Goal: Information Seeking & Learning: Learn about a topic

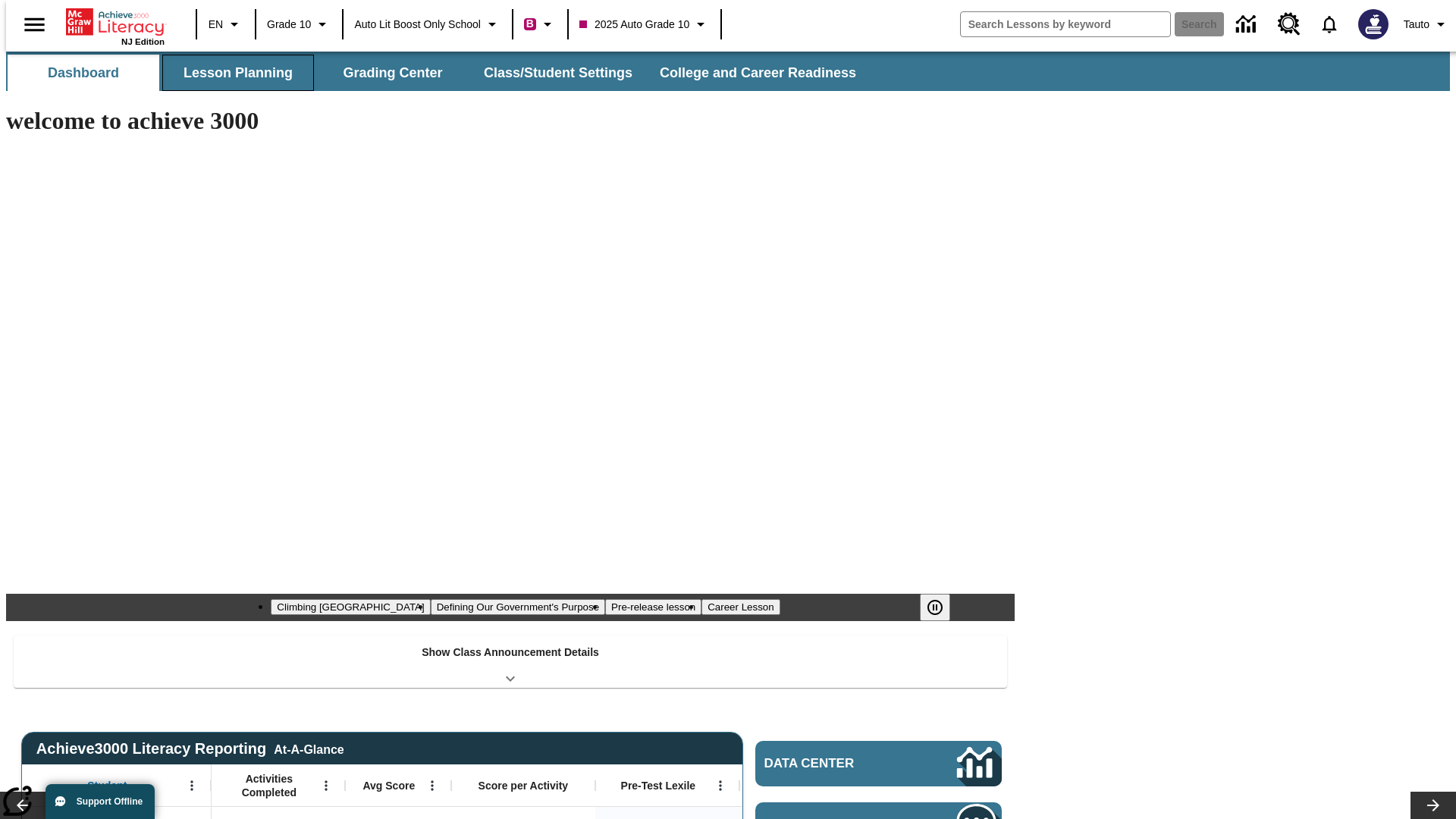
click at [232, 73] on button "Lesson Planning" at bounding box center [238, 72] width 152 height 37
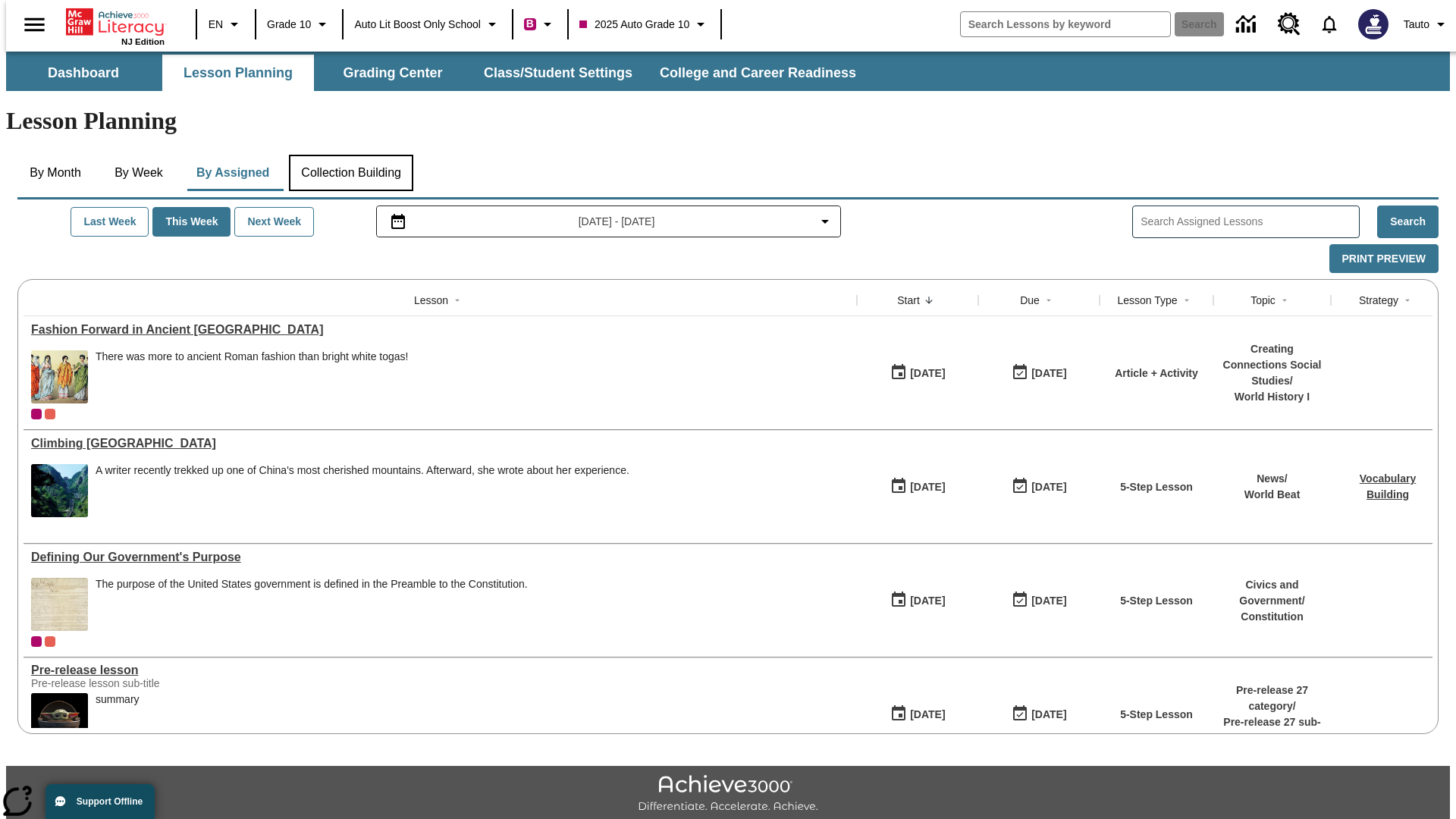
click at [350, 154] on button "Collection Building" at bounding box center [351, 172] width 124 height 37
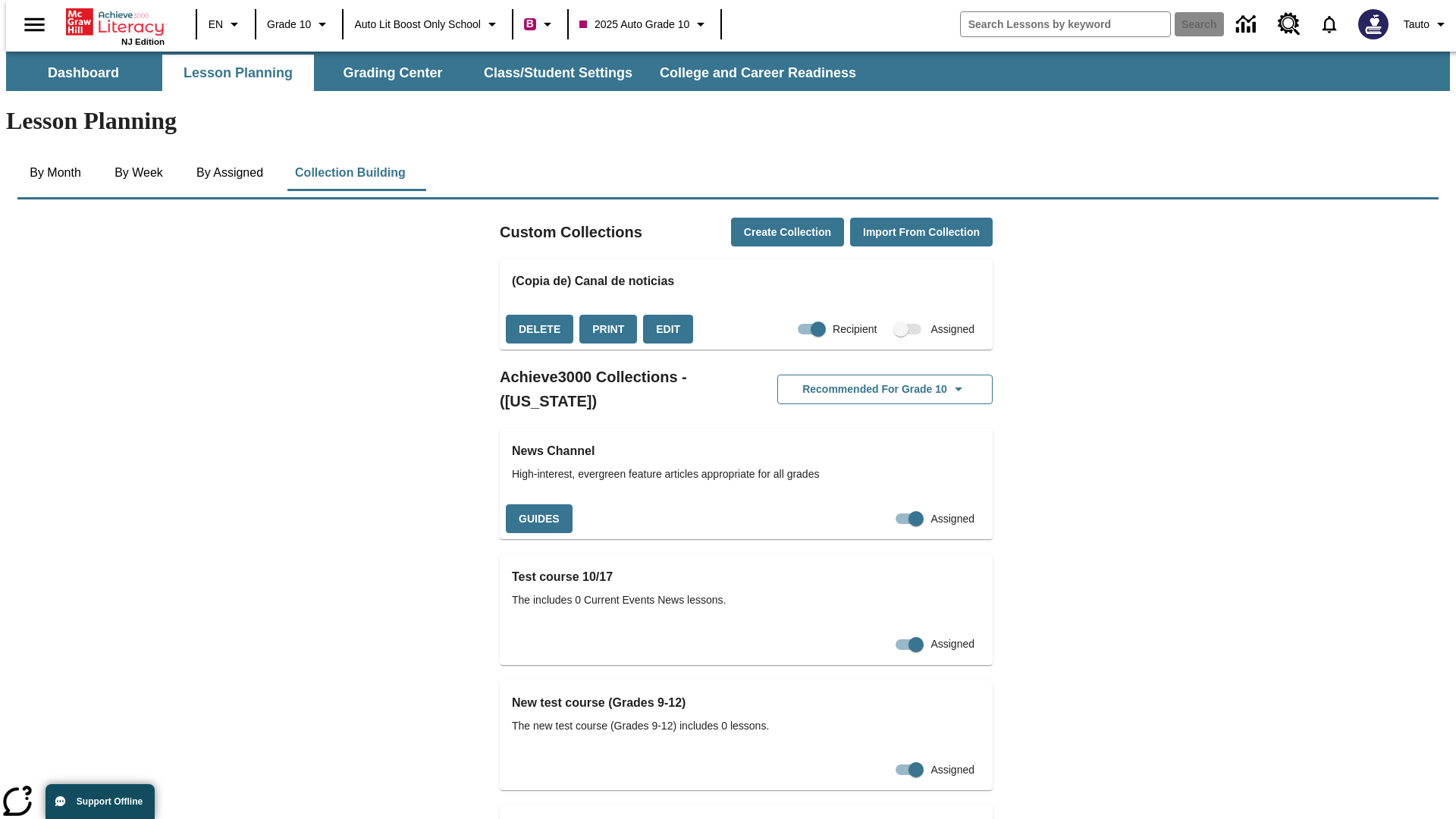
checkbox input "true"
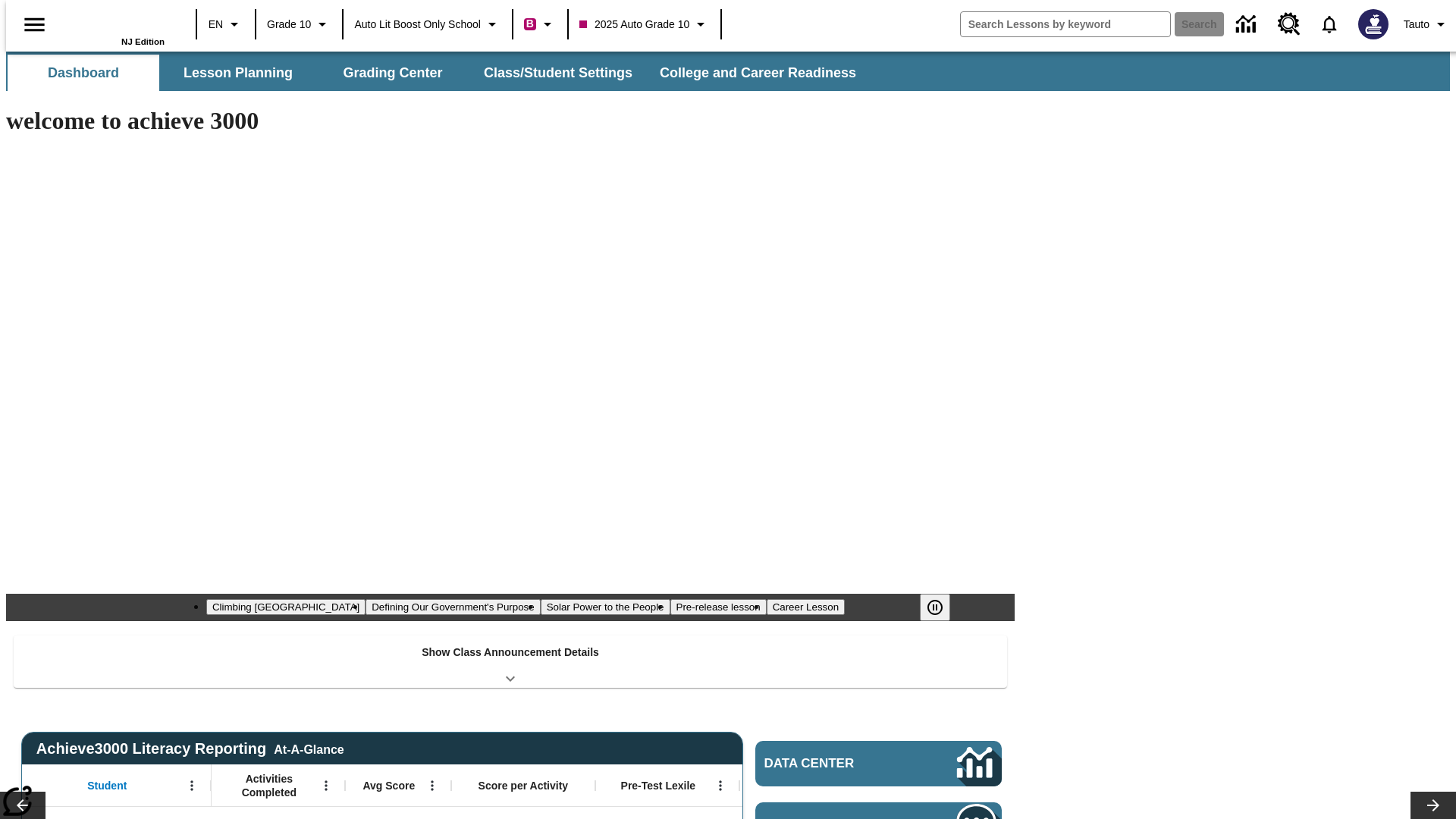
type input "-1"
click at [232, 73] on button "Lesson Planning" at bounding box center [238, 72] width 152 height 37
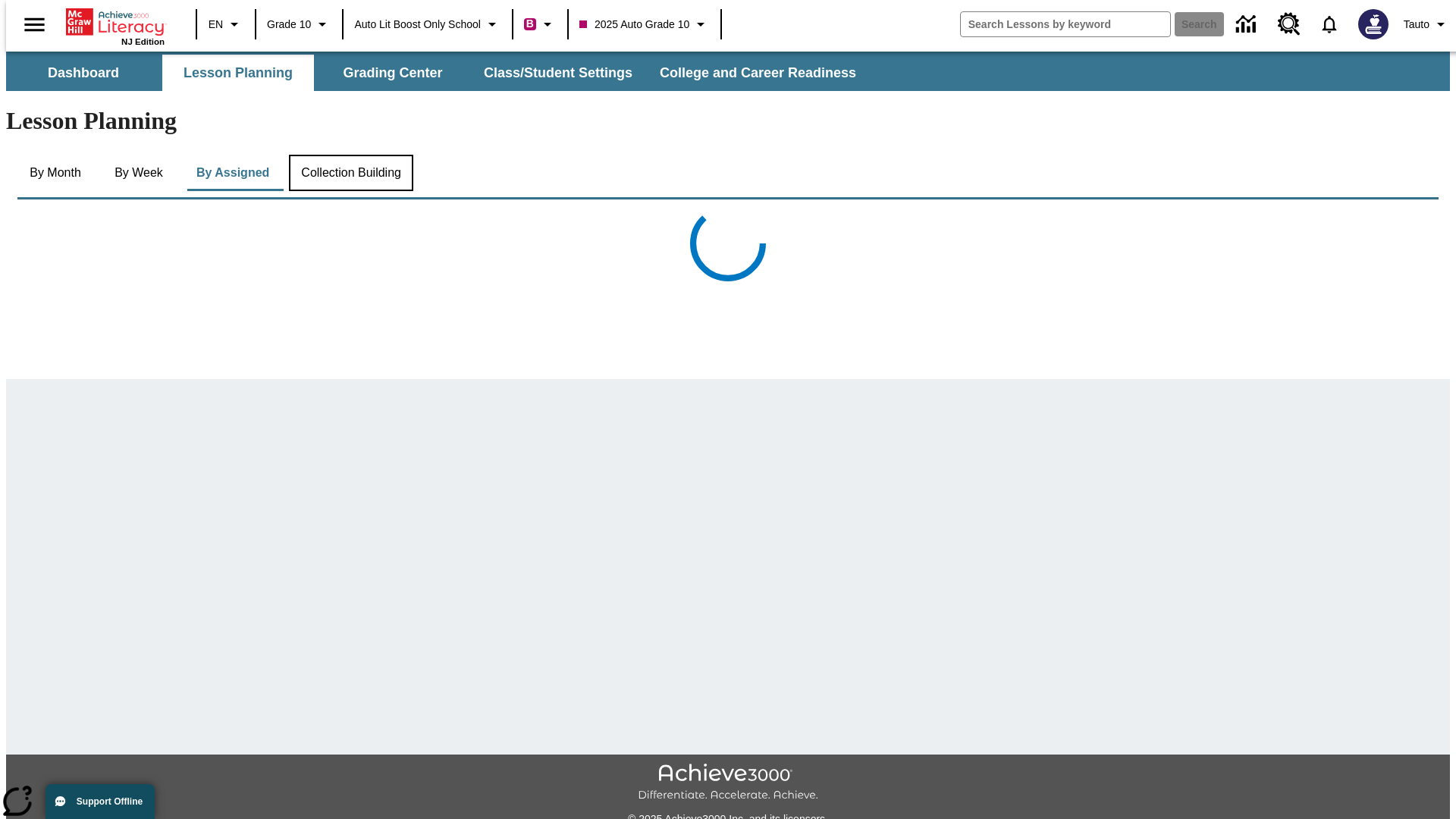
click at [350, 154] on button "Collection Building" at bounding box center [351, 172] width 124 height 37
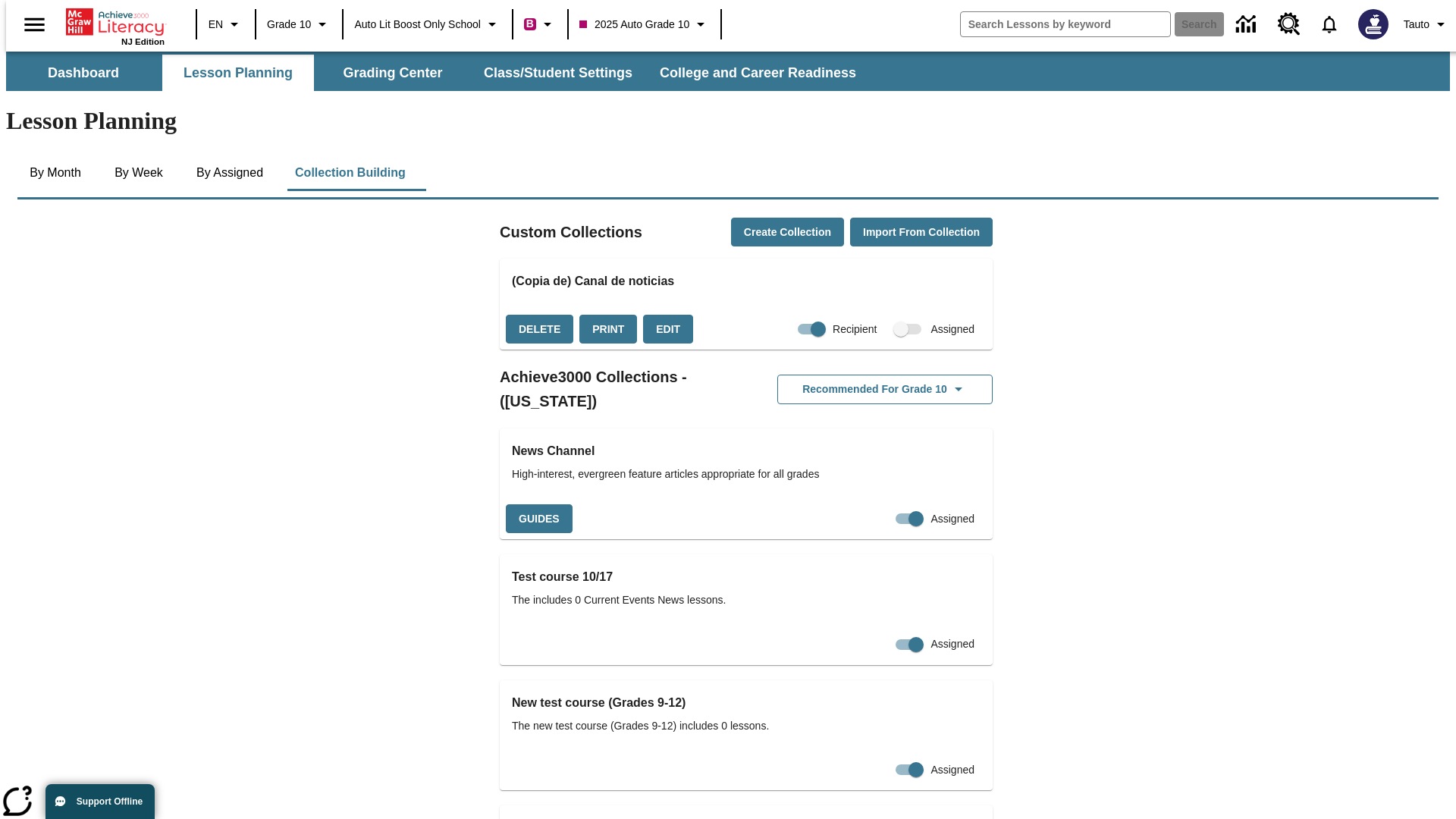
checkbox input "false"
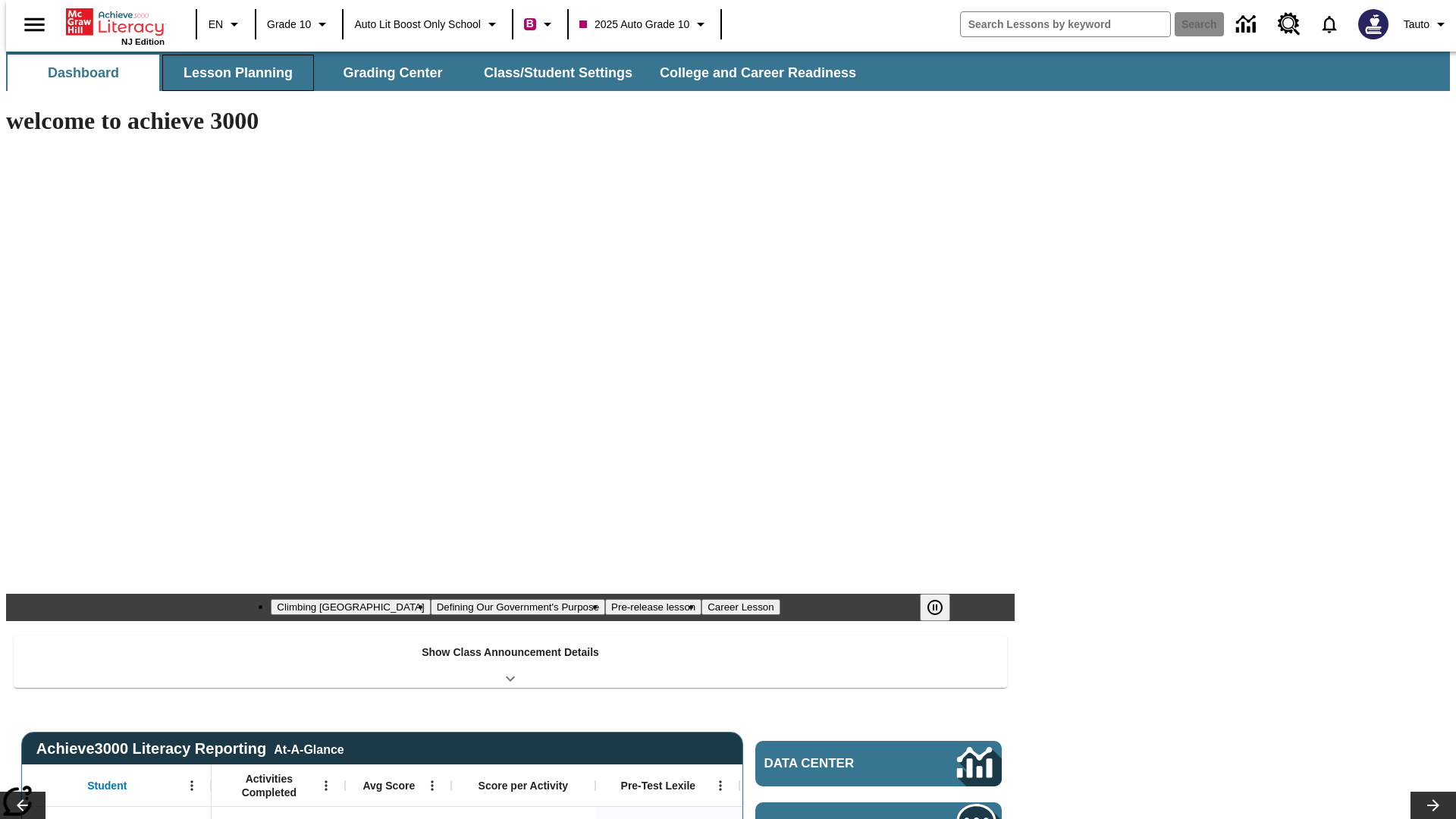
click at [232, 73] on button "Lesson Planning" at bounding box center [238, 72] width 152 height 37
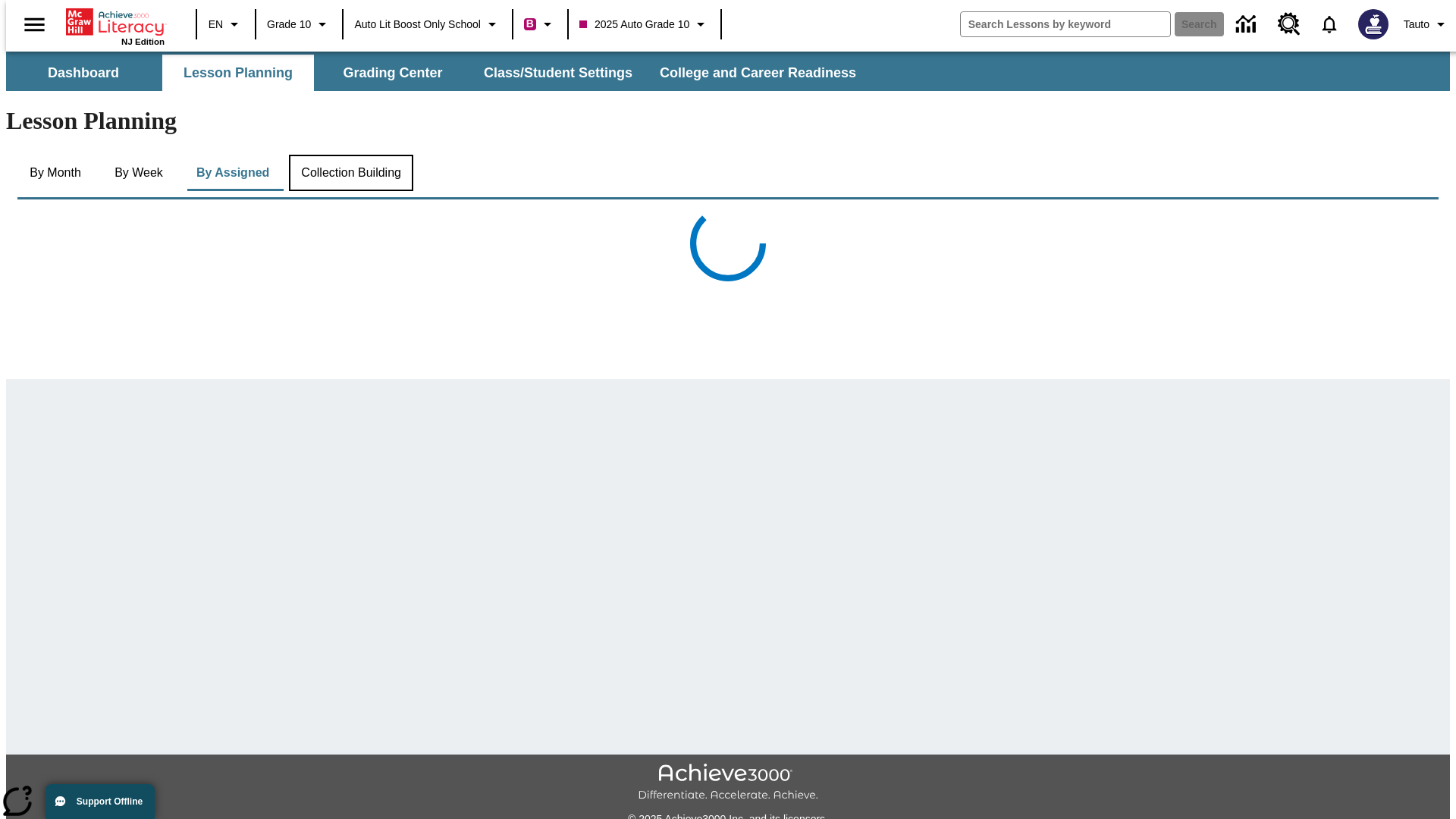
click at [350, 154] on button "Collection Building" at bounding box center [351, 172] width 124 height 37
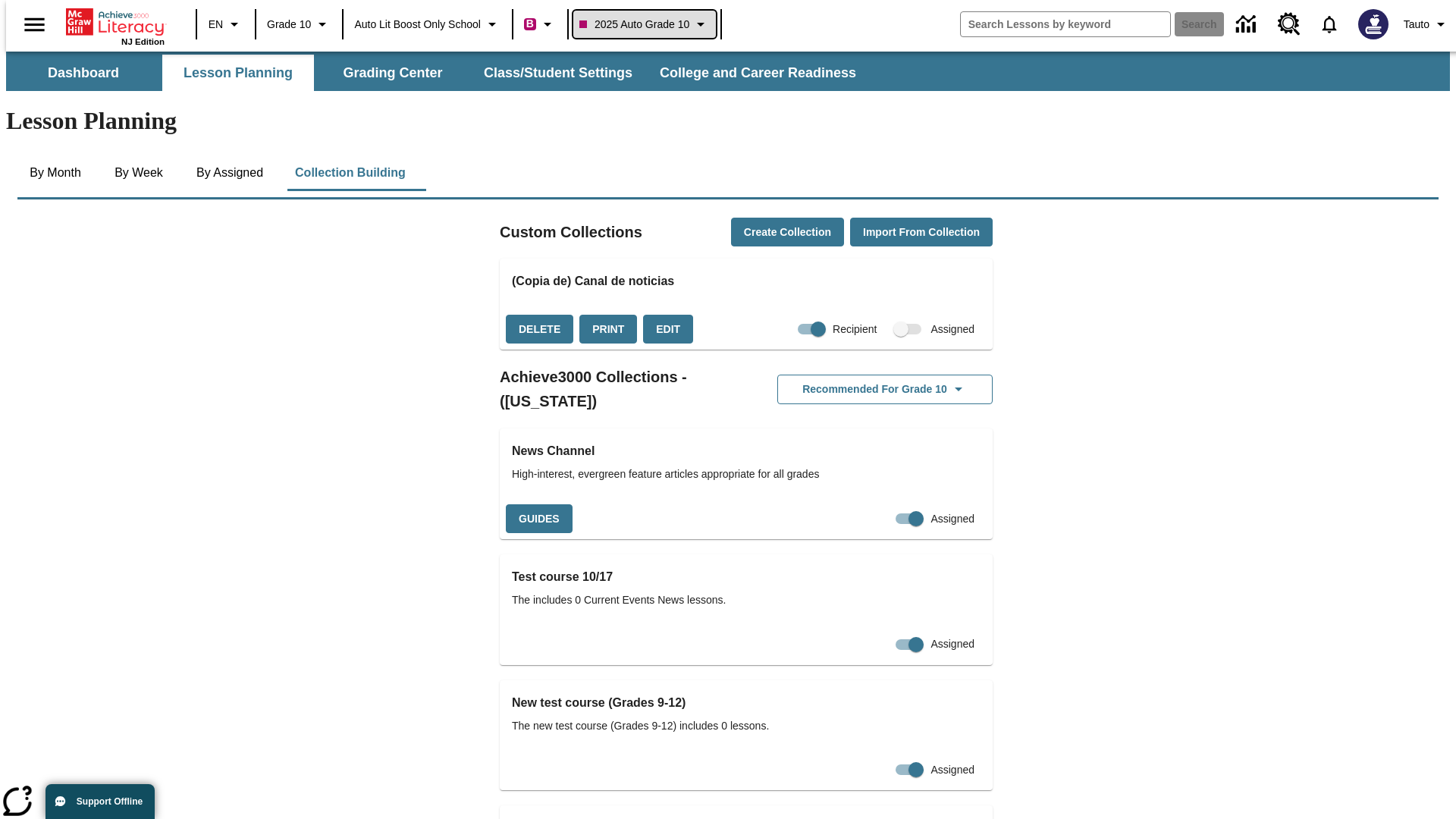
click at [649, 24] on span "2025 Auto Grade 10" at bounding box center [634, 25] width 110 height 16
